Goal: Task Accomplishment & Management: Manage account settings

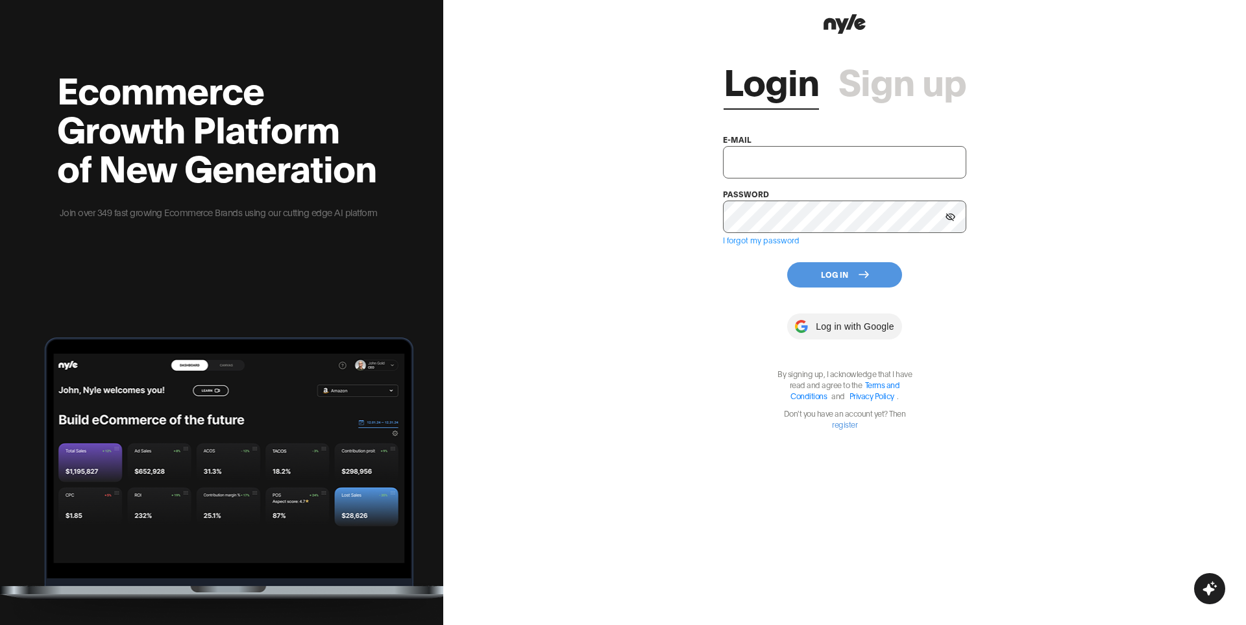
click at [778, 154] on input "text" at bounding box center [844, 162] width 243 height 32
paste input "[EMAIL_ADDRESS][DOMAIN_NAME]"
type input "[EMAIL_ADDRESS][DOMAIN_NAME]"
click at [831, 280] on button "Log In" at bounding box center [844, 274] width 115 height 25
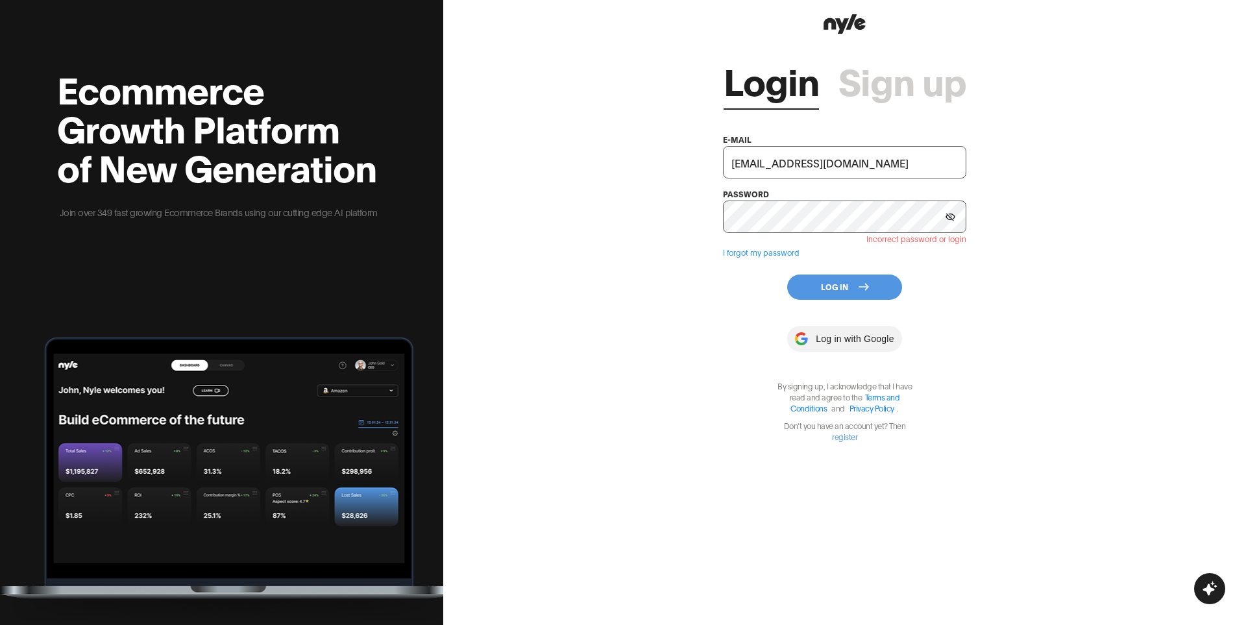
click at [950, 213] on icon at bounding box center [951, 217] width 10 height 8
click at [844, 284] on button "Log In" at bounding box center [844, 287] width 115 height 25
